Goal: Find specific page/section

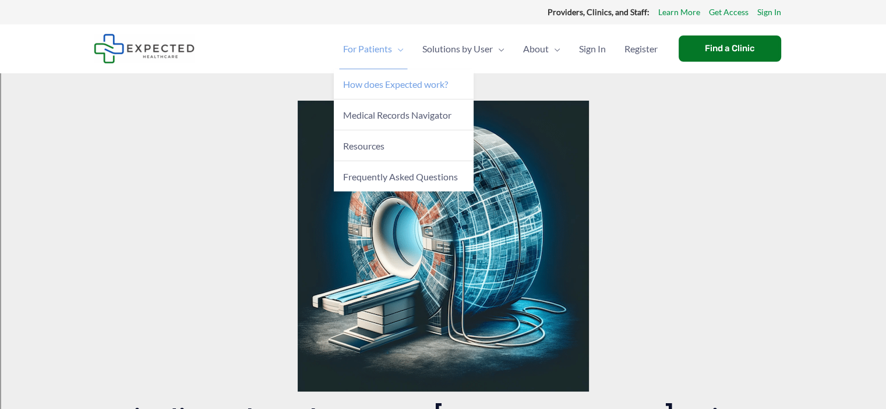
click at [343, 90] on span "How does Expected work?" at bounding box center [395, 84] width 105 height 11
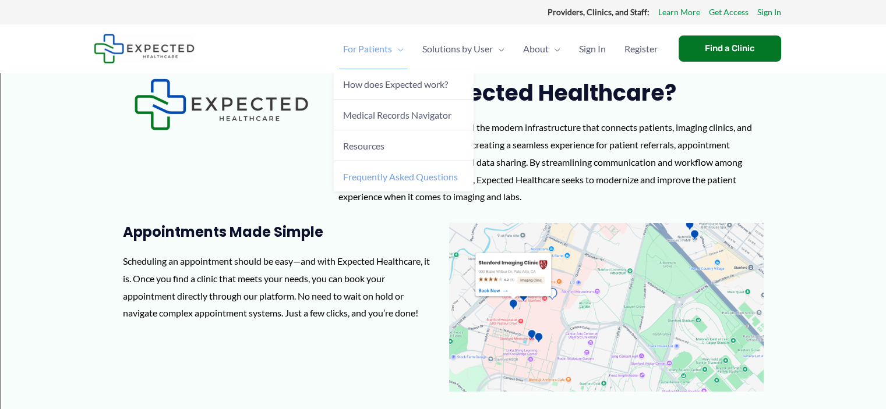
click at [343, 182] on span "Frequently Asked Questions" at bounding box center [400, 176] width 115 height 11
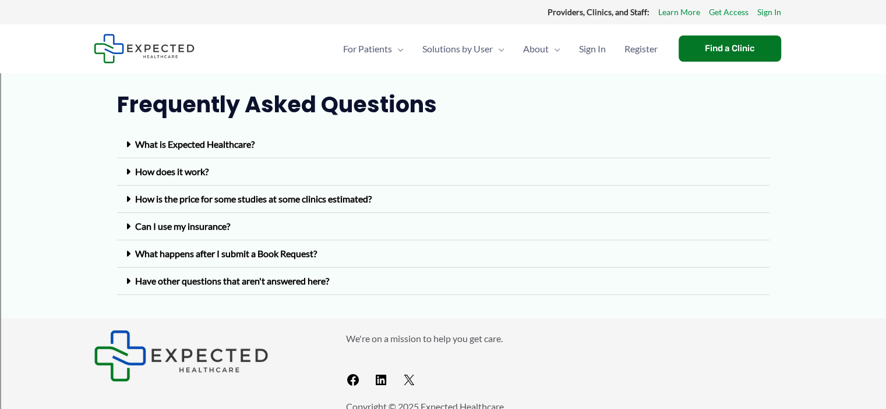
click at [365, 204] on link "How is the price for some studies at some clinics estimated?" at bounding box center [253, 198] width 236 height 11
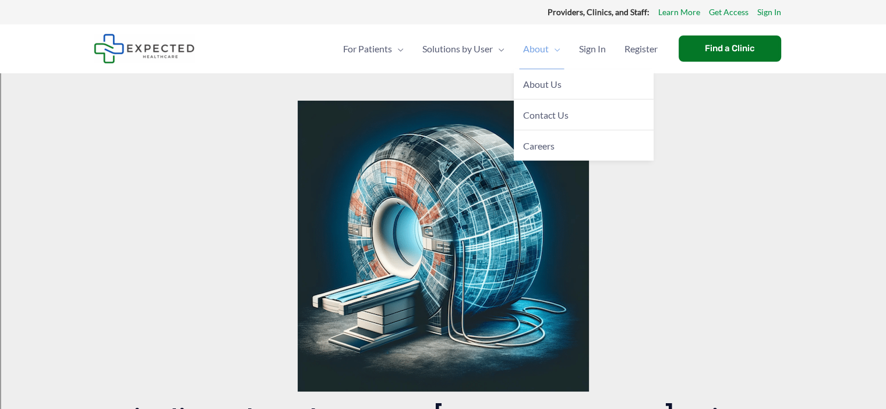
click at [549, 50] on span "Menu Toggle" at bounding box center [555, 49] width 12 height 41
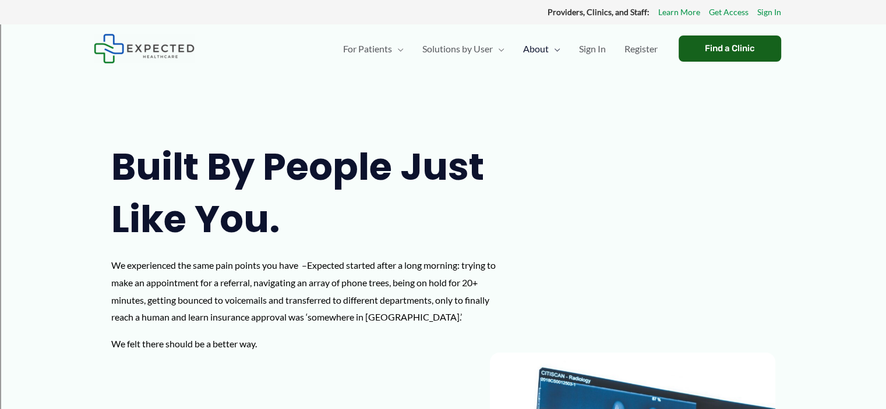
click at [742, 42] on div "Find a Clinic" at bounding box center [729, 49] width 102 height 26
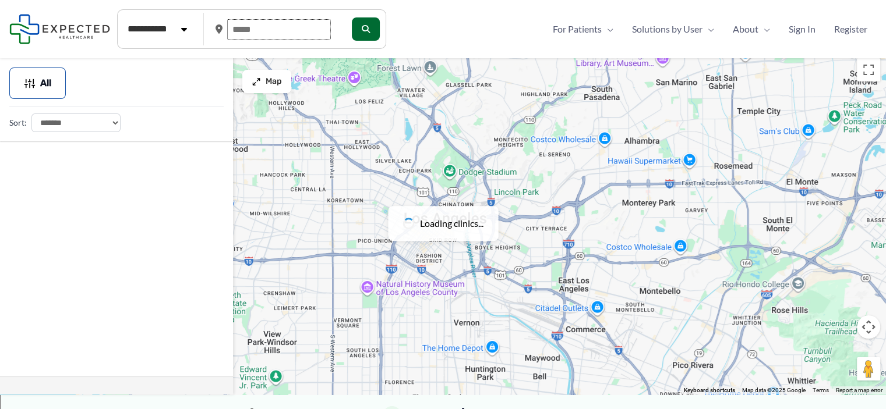
click at [265, 30] on input "text" at bounding box center [279, 29] width 104 height 20
click at [258, 31] on input "text" at bounding box center [279, 29] width 104 height 20
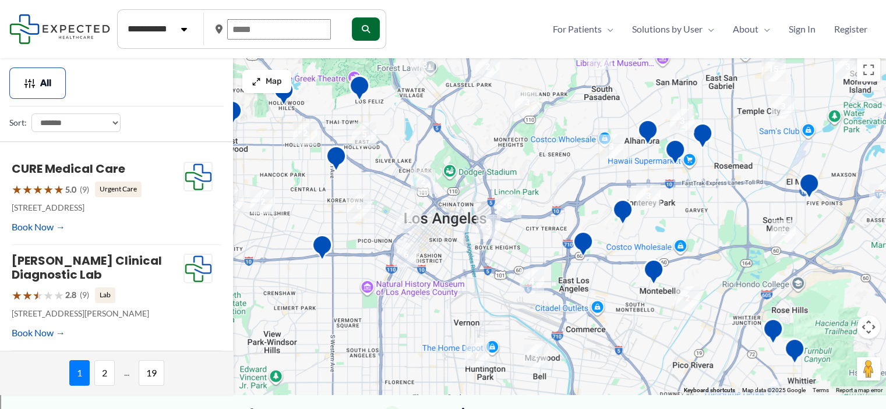
drag, startPoint x: 273, startPoint y: 38, endPoint x: 222, endPoint y: 44, distance: 50.5
click at [222, 44] on div at bounding box center [277, 30] width 125 height 30
click at [259, 27] on input "text" at bounding box center [279, 29] width 104 height 20
click at [263, 31] on input "****" at bounding box center [279, 29] width 104 height 20
type input "*"
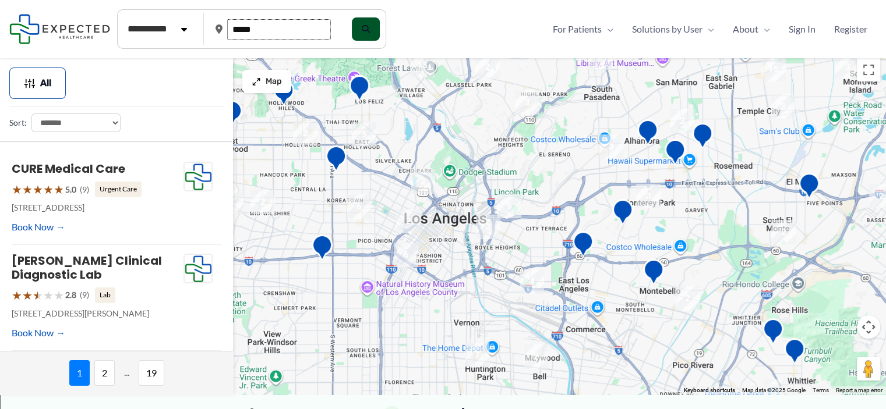
type input "*****"
click at [368, 30] on button "submit" at bounding box center [365, 28] width 28 height 23
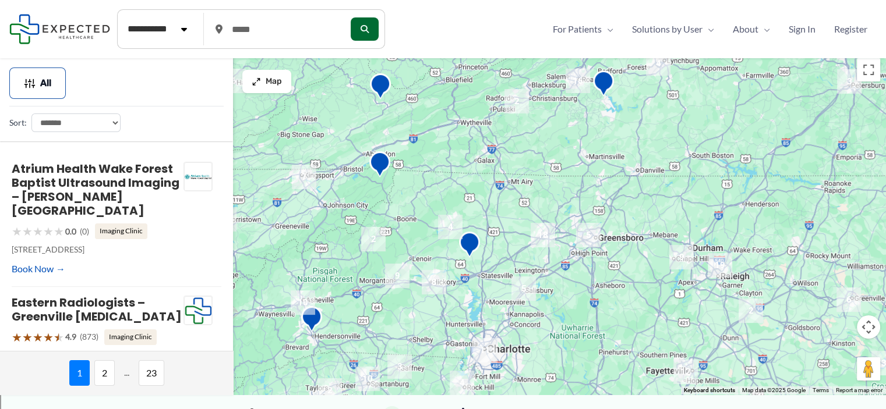
click at [592, 235] on img "5" at bounding box center [588, 235] width 24 height 24
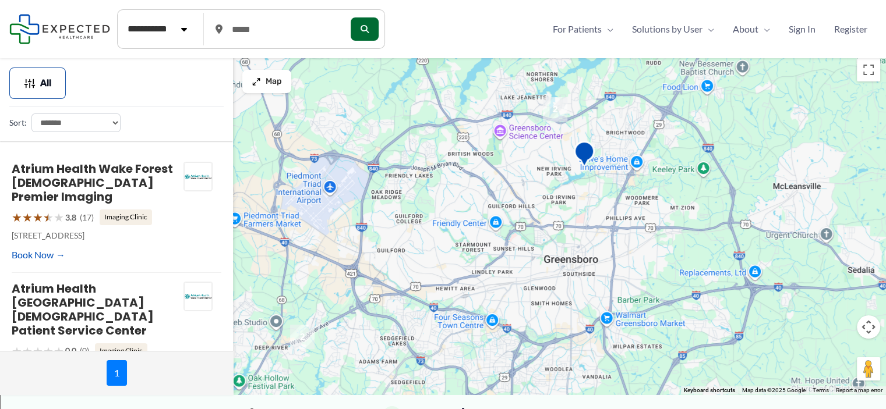
click at [557, 115] on img "2" at bounding box center [555, 109] width 24 height 24
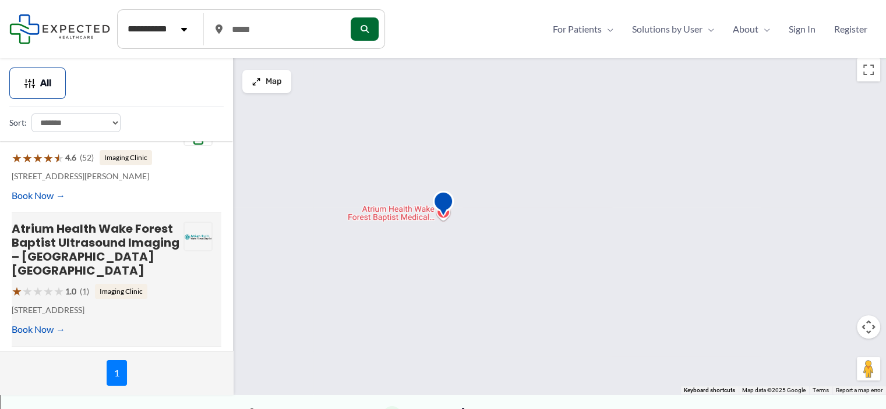
scroll to position [408, 0]
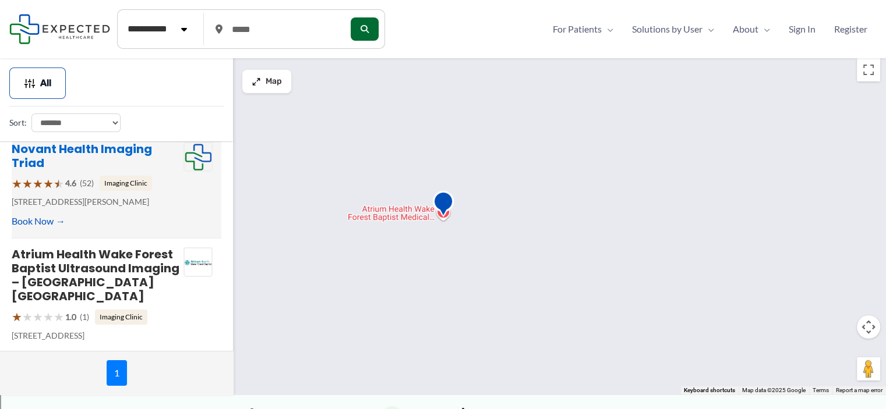
click at [119, 171] on link "Novant Health Imaging Triad" at bounding box center [82, 156] width 140 height 30
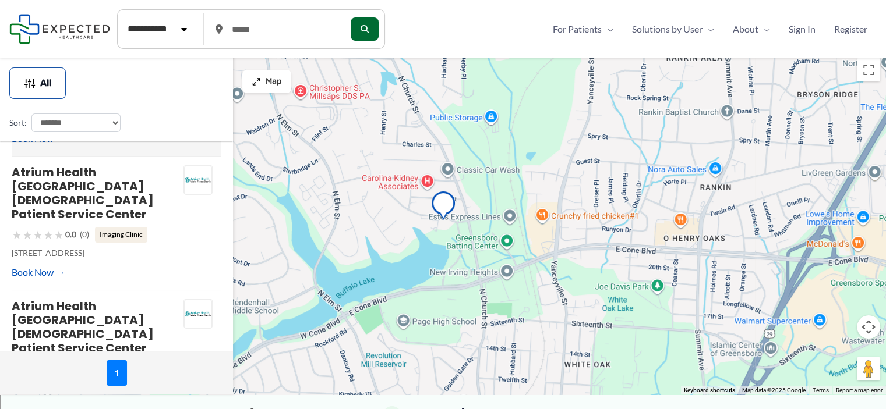
scroll to position [0, 0]
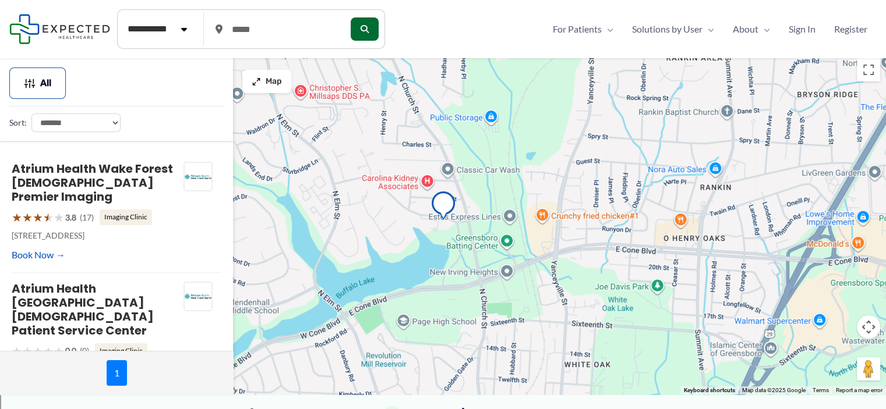
click at [605, 228] on div "To navigate, press the arrow keys." at bounding box center [443, 223] width 886 height 342
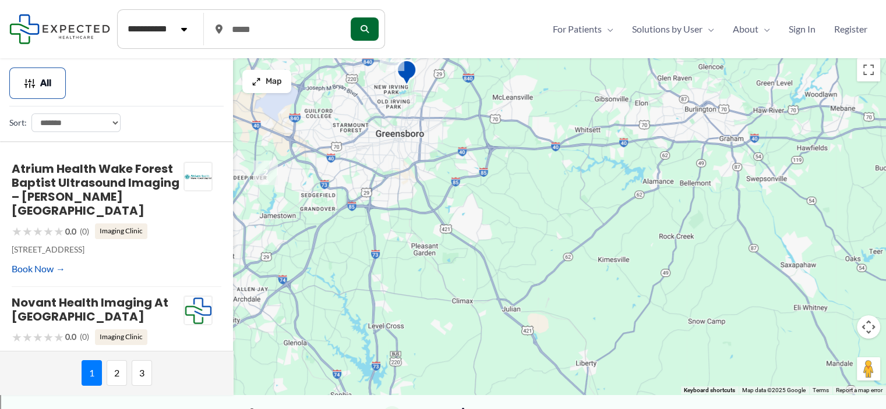
drag, startPoint x: 662, startPoint y: 302, endPoint x: 436, endPoint y: 157, distance: 268.8
click at [434, 151] on div "To navigate, press the arrow keys." at bounding box center [443, 223] width 886 height 342
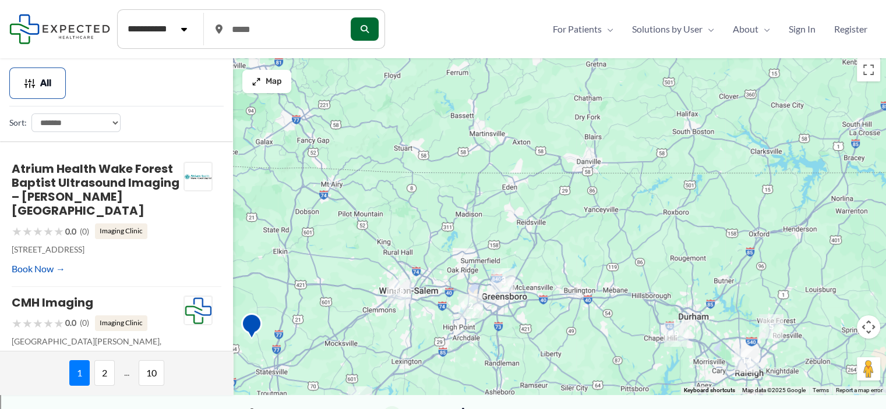
drag, startPoint x: 678, startPoint y: 159, endPoint x: 582, endPoint y: 270, distance: 146.6
click at [582, 270] on div "To navigate, press the arrow keys." at bounding box center [443, 223] width 886 height 342
click at [506, 279] on img "3" at bounding box center [503, 280] width 24 height 24
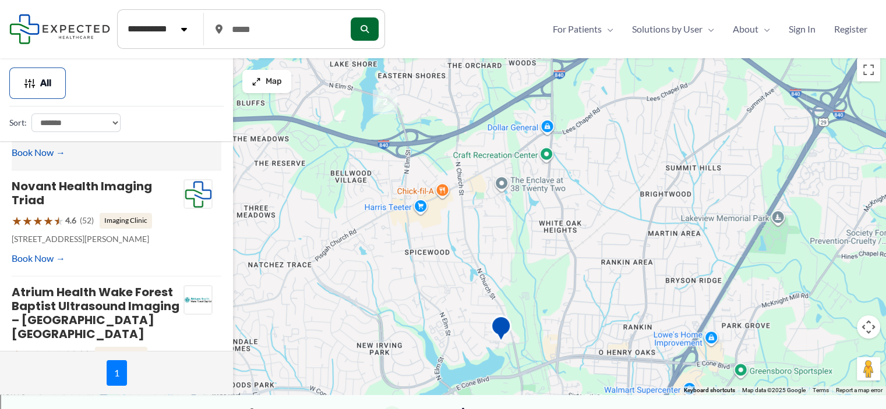
scroll to position [220, 0]
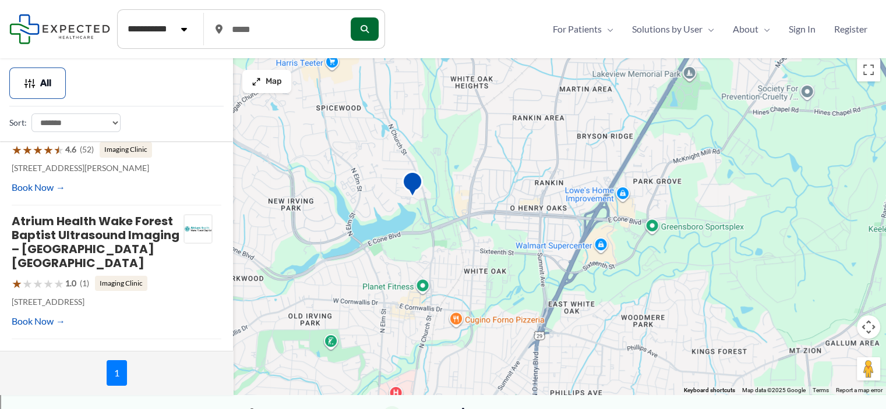
drag, startPoint x: 622, startPoint y: 242, endPoint x: 533, endPoint y: 96, distance: 170.9
click at [533, 96] on div "To navigate, press the arrow keys." at bounding box center [443, 223] width 886 height 342
click at [419, 188] on img "Novant Health Imaging Triad" at bounding box center [412, 185] width 23 height 32
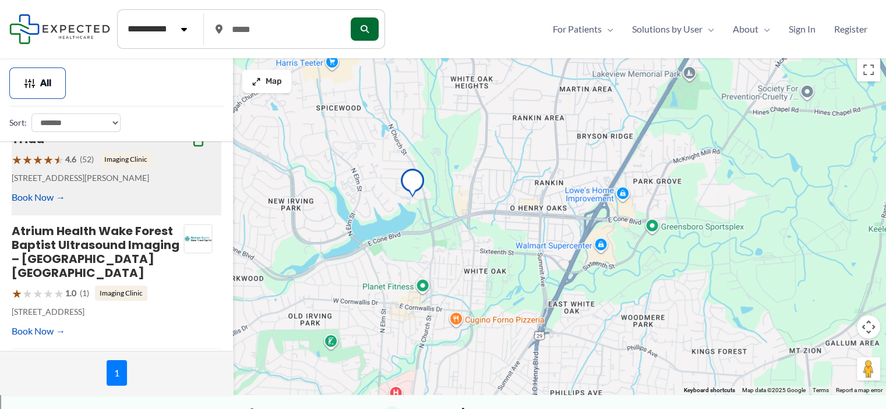
scroll to position [157, 0]
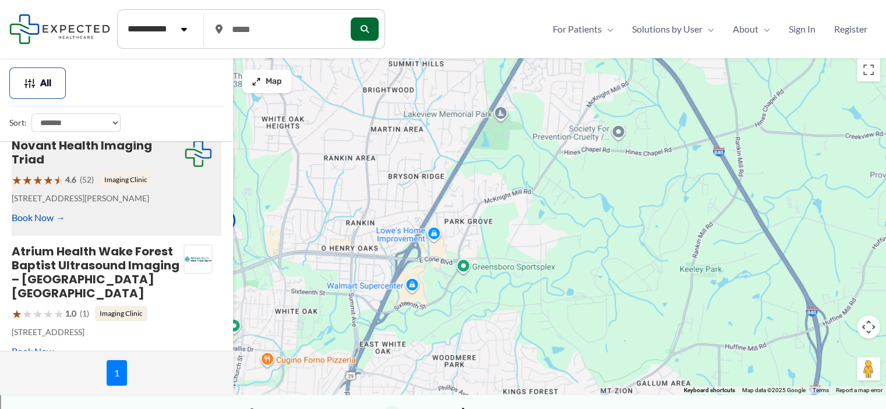
drag, startPoint x: 658, startPoint y: 211, endPoint x: 466, endPoint y: 254, distance: 196.8
click at [468, 252] on div at bounding box center [443, 223] width 886 height 342
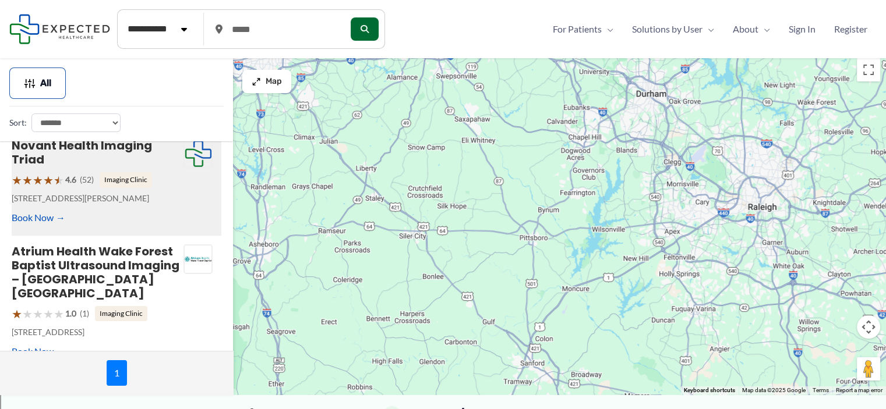
drag, startPoint x: 659, startPoint y: 241, endPoint x: 458, endPoint y: 43, distance: 282.1
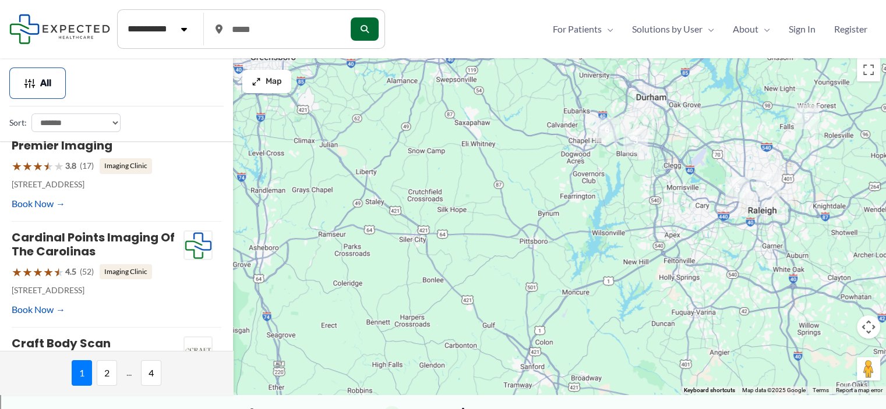
scroll to position [0, 0]
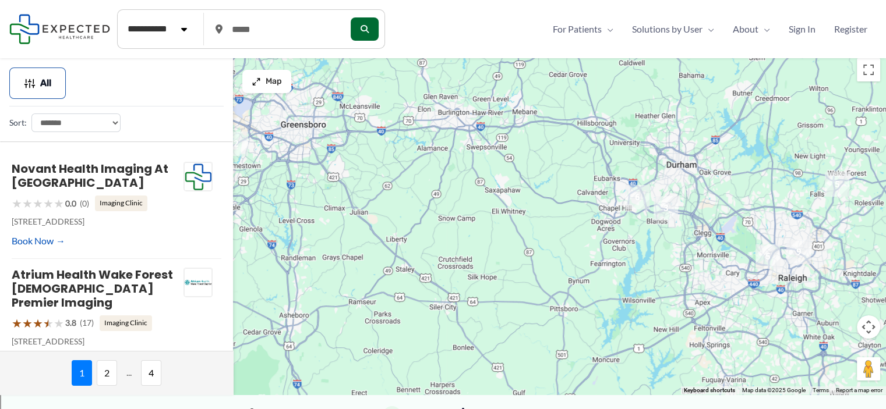
drag, startPoint x: 608, startPoint y: 270, endPoint x: 638, endPoint y: 340, distance: 75.6
click at [638, 340] on div at bounding box center [443, 223] width 886 height 342
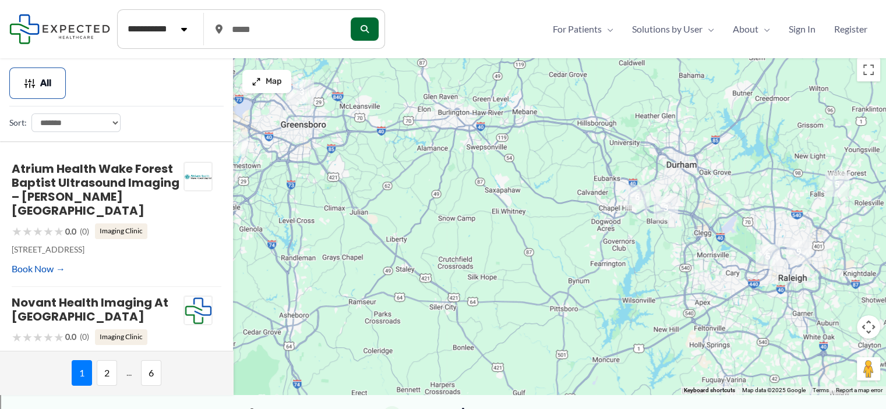
click at [635, 202] on img "6" at bounding box center [637, 197] width 24 height 24
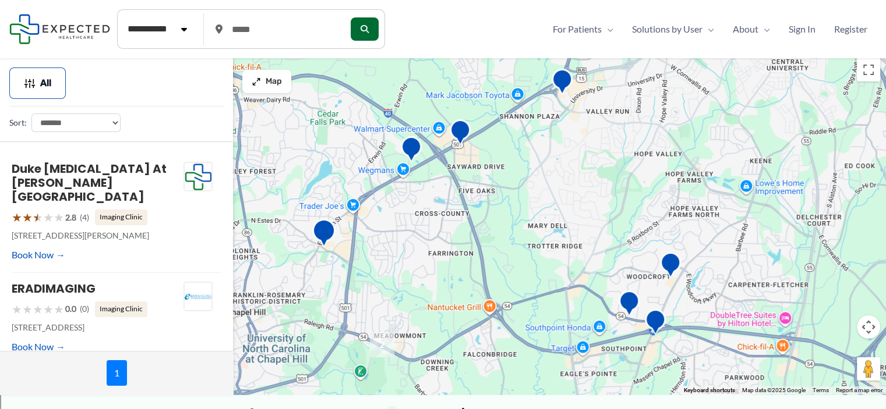
click at [323, 237] on img "Wake Radiology UNC REX Healthcare &#8211; Chapel Hill" at bounding box center [323, 235] width 23 height 32
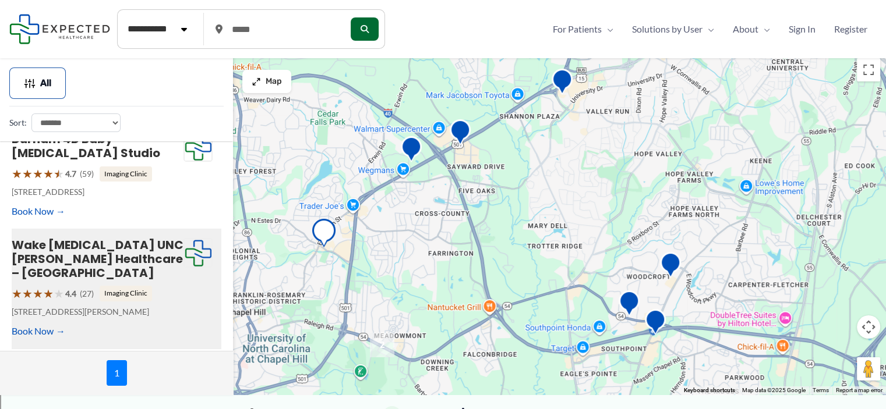
scroll to position [664, 0]
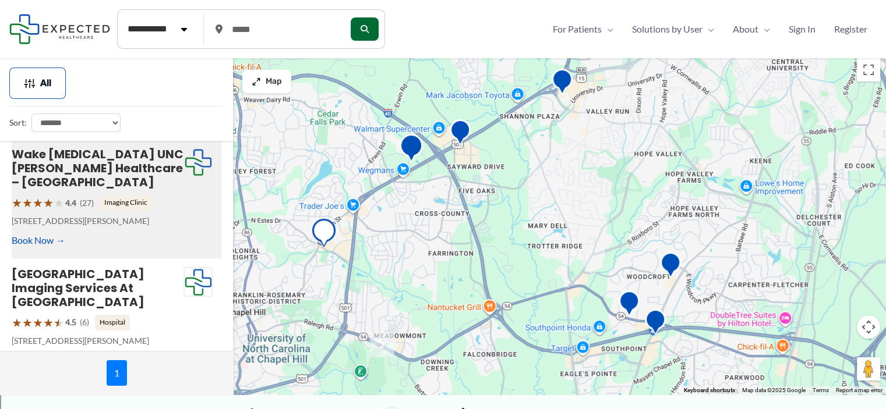
click at [415, 151] on img "UNC Hospitals Outpatient Center at Eastowne (Imaging Services)" at bounding box center [411, 150] width 23 height 32
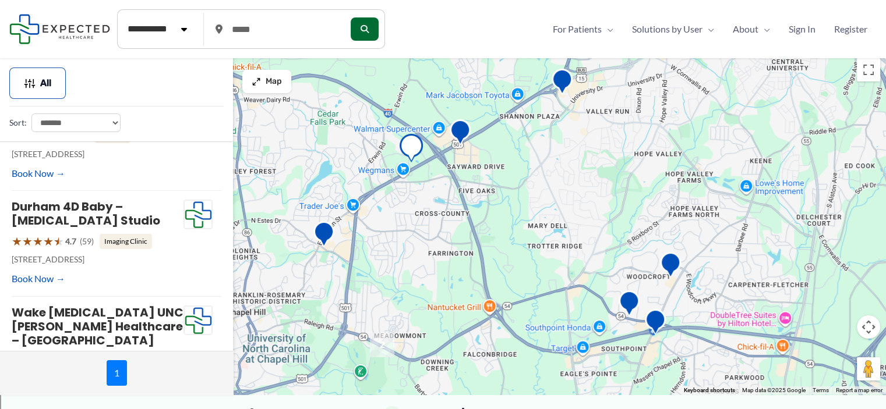
scroll to position [338, 0]
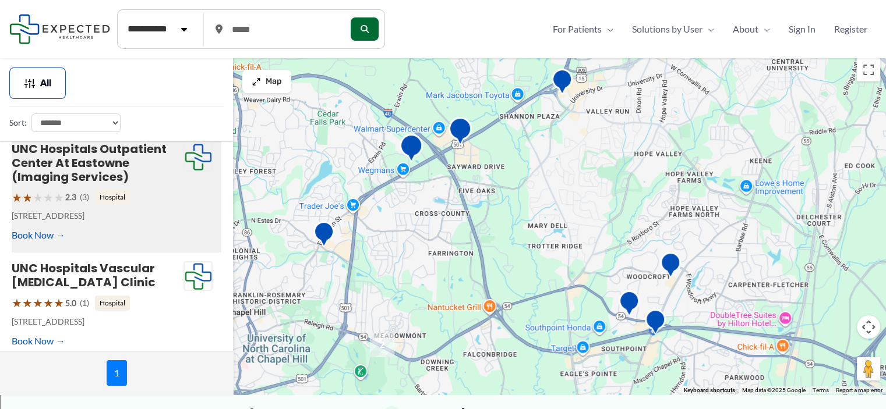
click at [460, 133] on img "Duke Radiology at Patterson Place" at bounding box center [459, 133] width 23 height 32
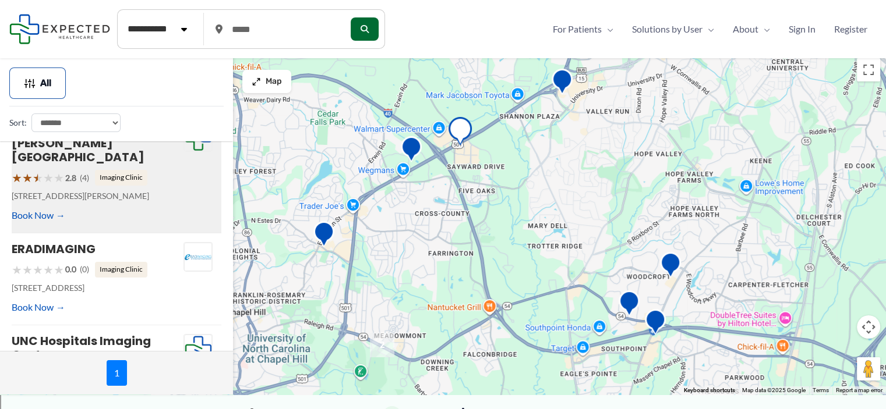
scroll to position [12, 0]
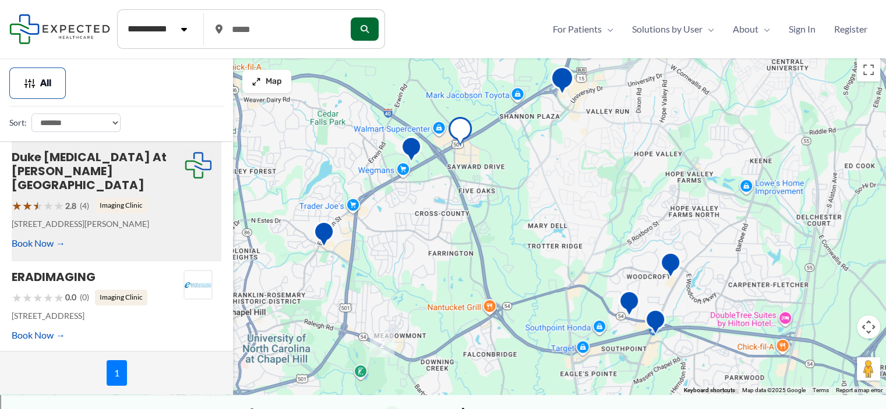
click at [563, 79] on img "eRADIMAGING" at bounding box center [561, 82] width 23 height 32
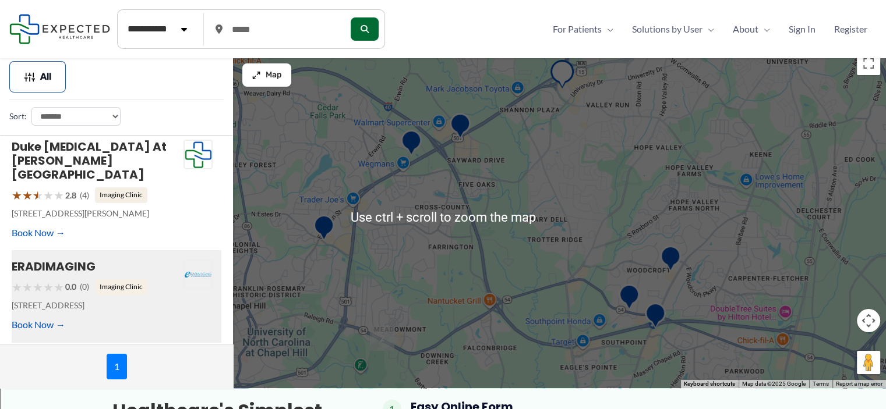
scroll to position [0, 0]
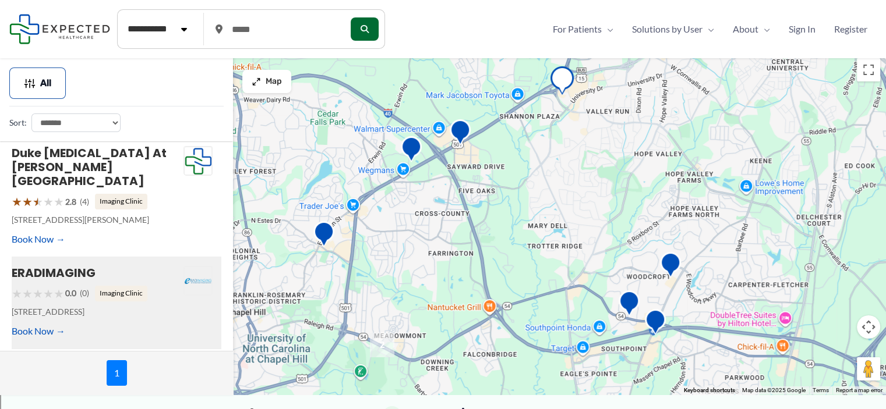
click at [377, 346] on img "2" at bounding box center [382, 345] width 24 height 24
